Goal: Task Accomplishment & Management: Complete application form

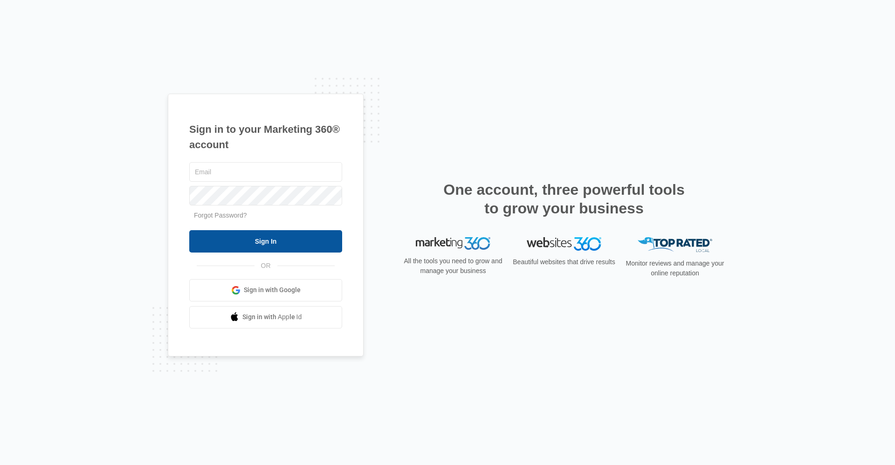
type input "[EMAIL_ADDRESS][DOMAIN_NAME]"
click at [293, 246] on input "Sign In" at bounding box center [265, 241] width 153 height 22
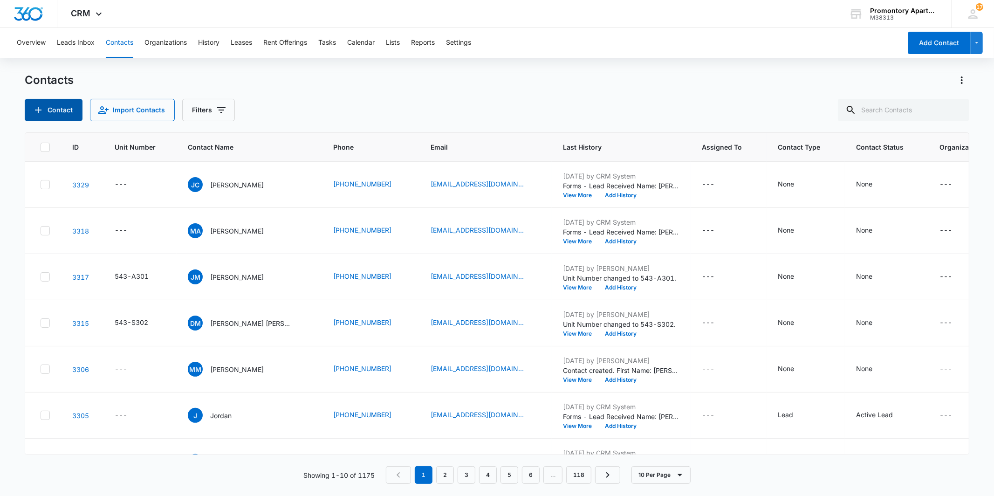
click at [53, 110] on button "Contact" at bounding box center [54, 110] width 58 height 22
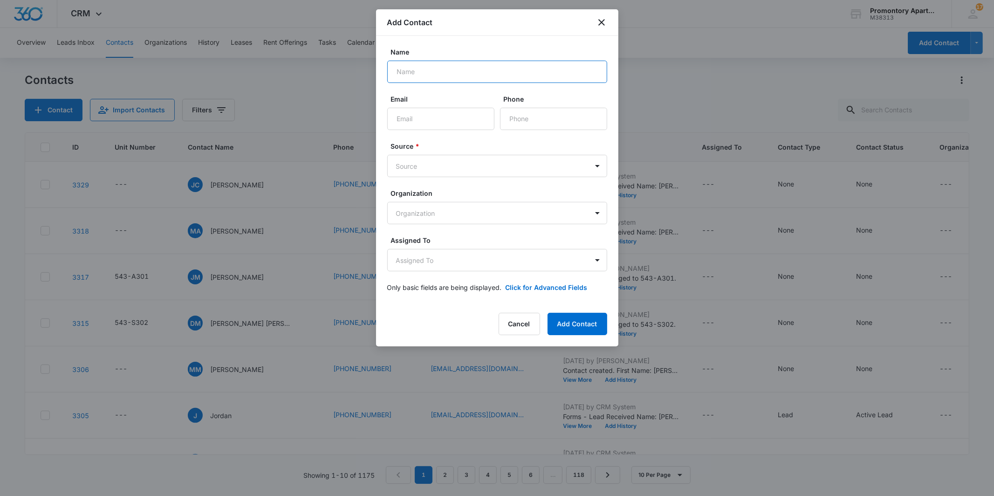
click at [407, 76] on input "Name" at bounding box center [497, 72] width 220 height 22
type input "l"
type input "Lindsey French"
type input "o"
type input "boxersrock6@gmail.com"
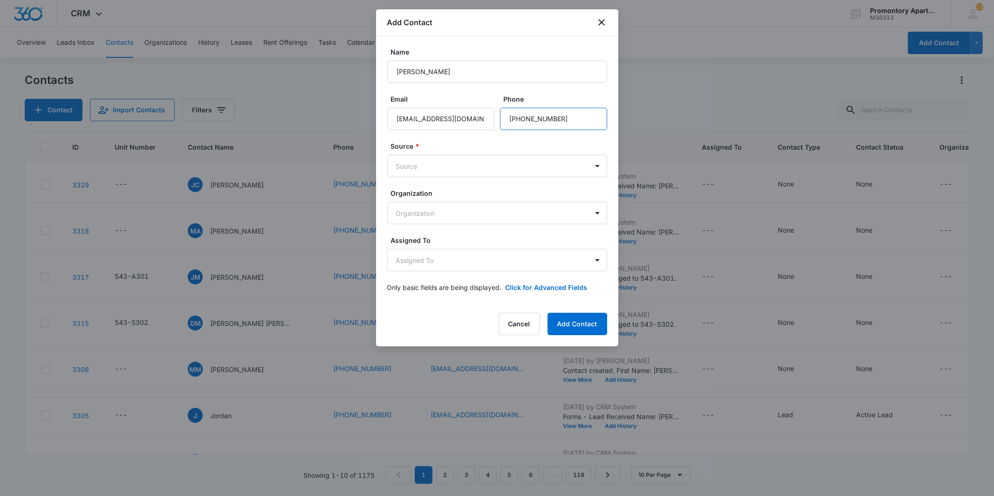
type input "(970) 324-9759"
drag, startPoint x: 449, startPoint y: 180, endPoint x: 445, endPoint y: 174, distance: 7.4
click at [447, 179] on form "Name Lindsey French Email boxersrock6@gmail.com Phone Source * Source Organizat…" at bounding box center [497, 175] width 220 height 256
click at [441, 168] on body "CRM Apps Reputation Websites Forms CRM Email Social Content Files Brand Setting…" at bounding box center [497, 248] width 994 height 496
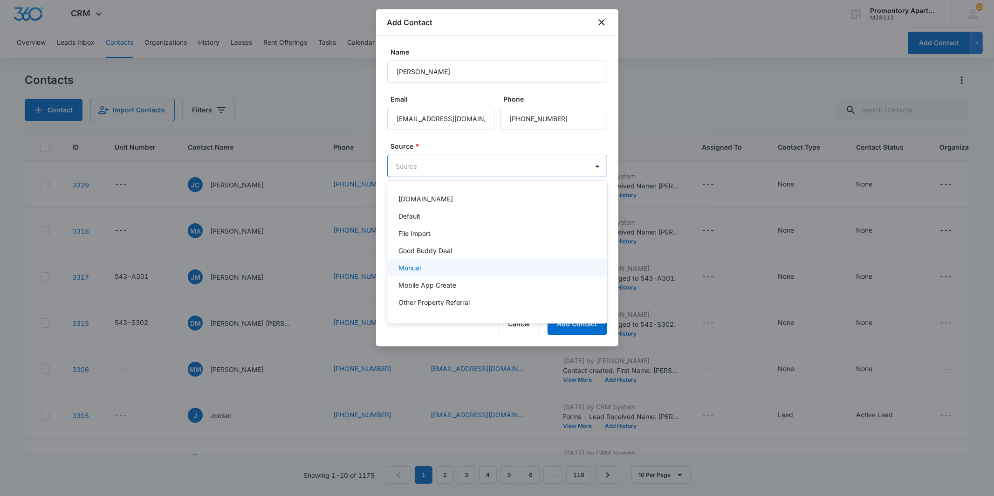
click at [454, 267] on div "Manual" at bounding box center [496, 268] width 196 height 10
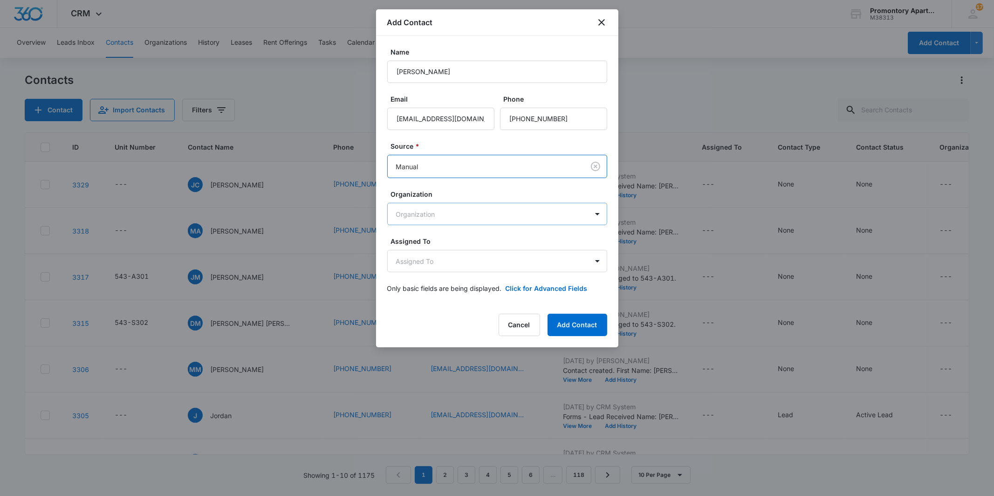
click at [430, 224] on body "CRM Apps Reputation Websites Forms CRM Email Social Content Files Brand Setting…" at bounding box center [497, 248] width 994 height 496
click at [429, 246] on p "Avenue West" at bounding box center [431, 247] width 67 height 10
click at [433, 219] on body "CRM Apps Reputation Websites Forms CRM Email Social Content Files Brand Setting…" at bounding box center [497, 248] width 994 height 496
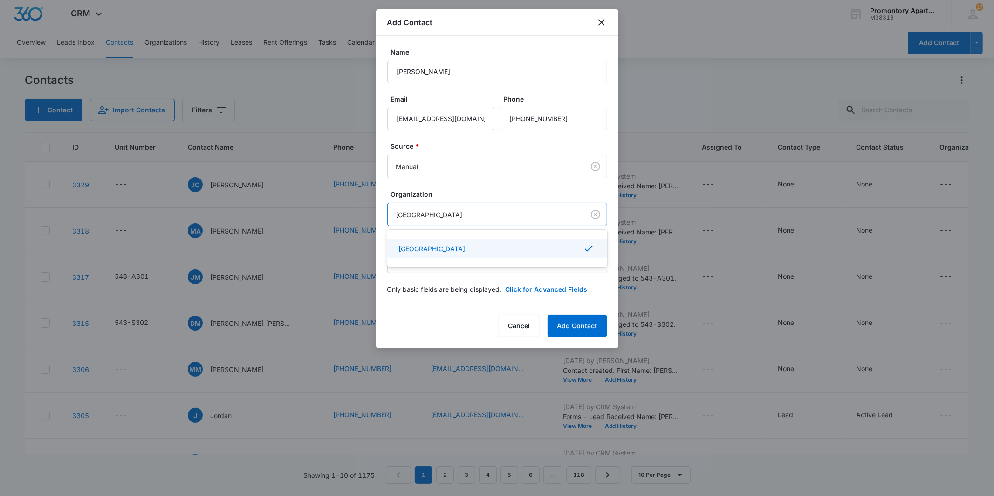
click at [593, 210] on div at bounding box center [497, 248] width 994 height 496
click at [467, 255] on body "CRM Apps Reputation Websites Forms CRM Email Social Content Files Brand Setting…" at bounding box center [497, 248] width 994 height 496
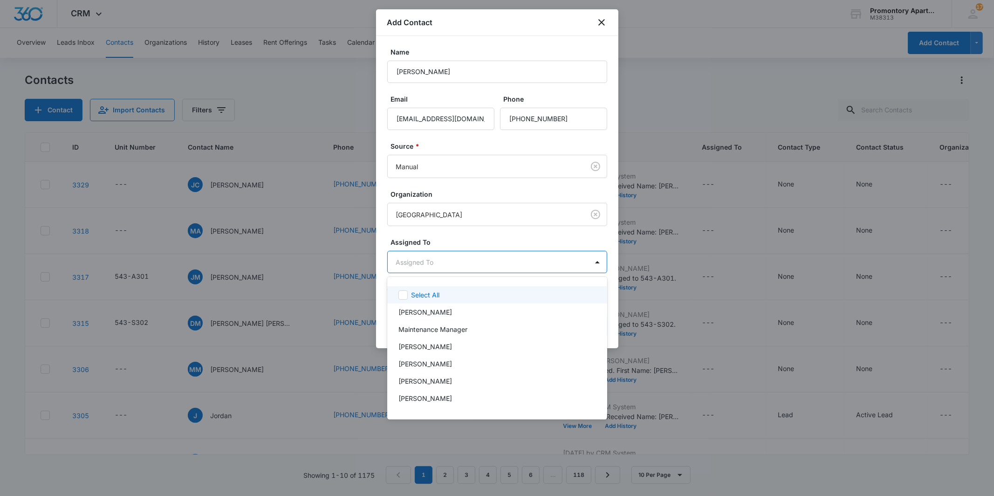
click at [466, 255] on div at bounding box center [497, 248] width 994 height 496
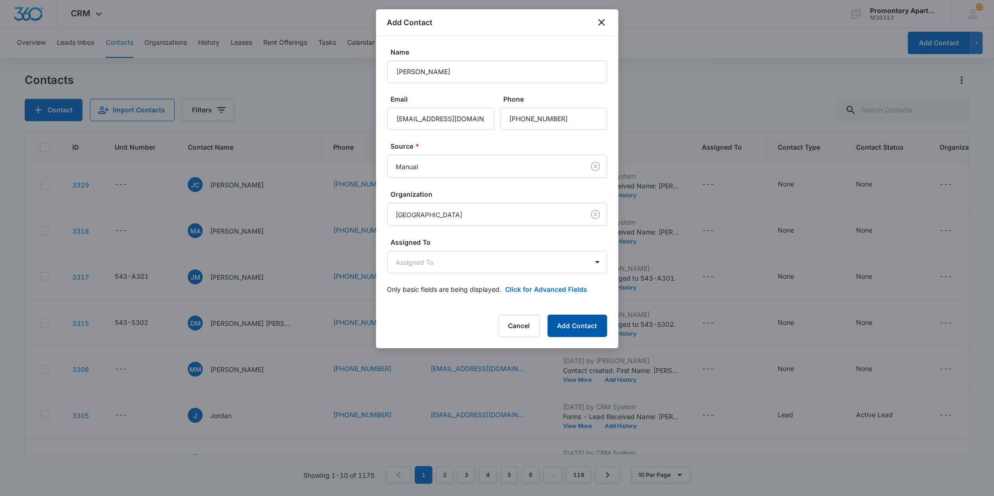
click at [566, 332] on button "Add Contact" at bounding box center [578, 326] width 60 height 22
